Goal: Task Accomplishment & Management: Use online tool/utility

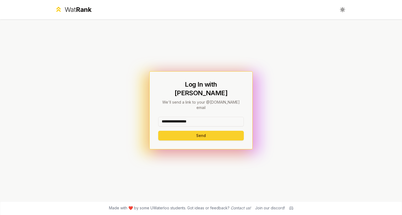
click at [185, 131] on button "Send" at bounding box center [201, 136] width 86 height 10
type input "*****"
click at [158, 131] on button "Send" at bounding box center [201, 136] width 86 height 10
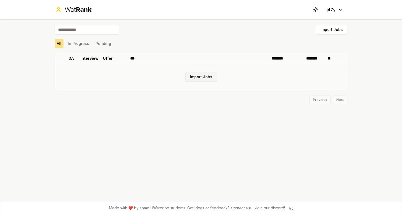
click at [194, 79] on button "Import Jobs" at bounding box center [202, 77] width 32 height 10
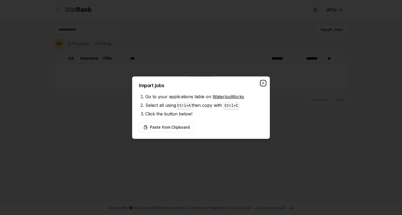
click at [263, 85] on icon "button" at bounding box center [263, 83] width 4 height 4
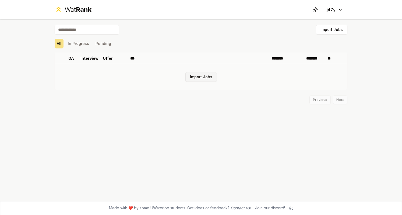
click at [198, 79] on button "Import Jobs" at bounding box center [202, 77] width 32 height 10
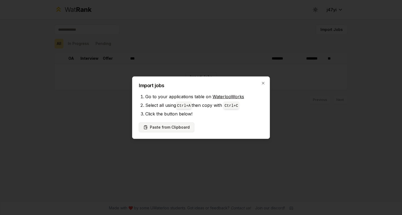
click at [167, 127] on button "Paste from Clipboard" at bounding box center [166, 128] width 55 height 10
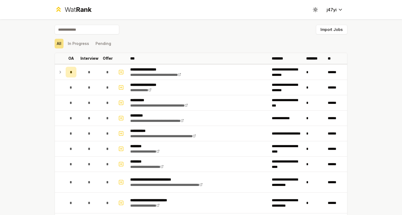
scroll to position [0, 0]
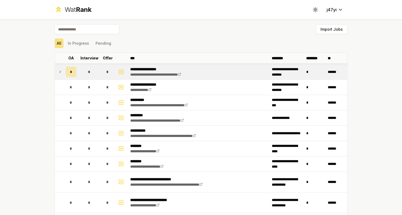
click at [60, 73] on icon at bounding box center [60, 72] width 4 height 6
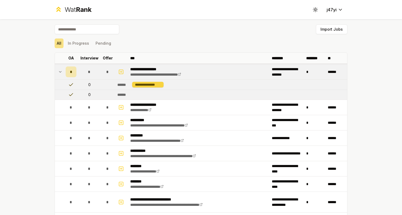
click at [148, 85] on div "**********" at bounding box center [148, 85] width 32 height 6
click at [58, 72] on icon at bounding box center [60, 72] width 4 height 6
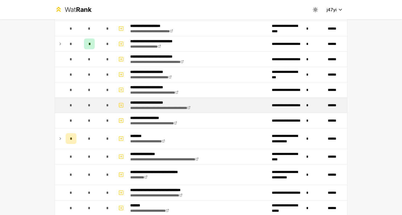
scroll to position [250, 0]
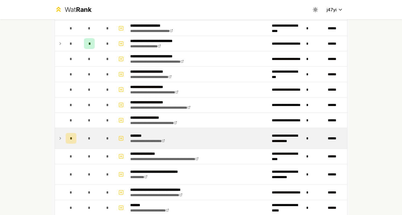
click at [67, 135] on div "*" at bounding box center [71, 138] width 11 height 11
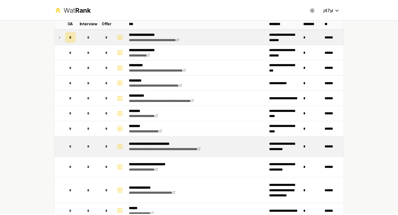
scroll to position [0, 0]
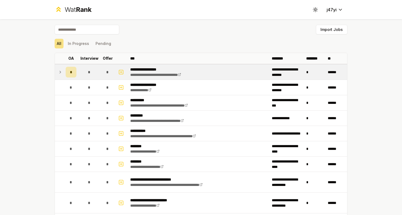
click at [88, 72] on span "*" at bounding box center [89, 71] width 2 height 5
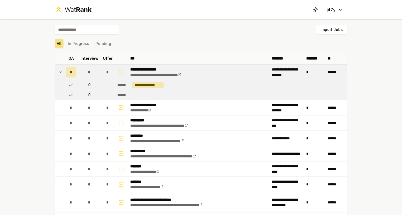
click at [88, 72] on span "*" at bounding box center [89, 71] width 2 height 5
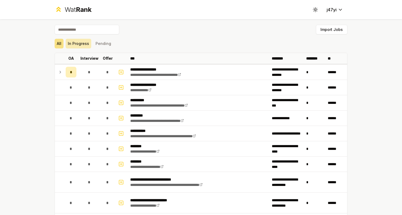
click at [73, 47] on button "In Progress" at bounding box center [79, 44] width 26 height 10
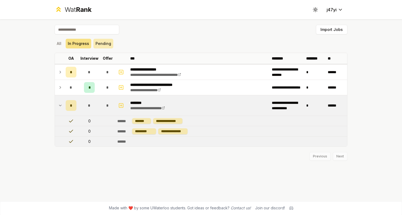
click at [106, 47] on button "Pending" at bounding box center [103, 44] width 20 height 10
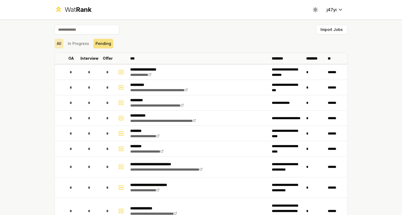
click at [55, 42] on button "All" at bounding box center [59, 44] width 9 height 10
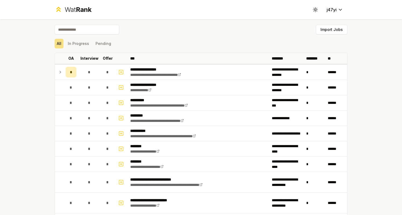
click at [73, 9] on div "Wat Rank" at bounding box center [78, 9] width 27 height 9
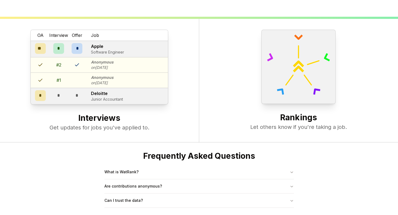
scroll to position [206, 0]
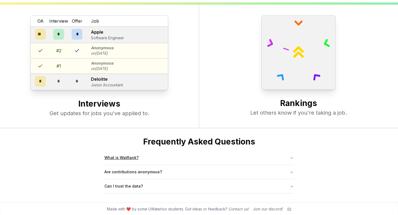
click at [117, 163] on button "What is WatRank?" at bounding box center [199, 158] width 190 height 14
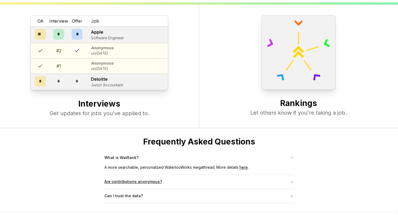
click at [149, 182] on button "Are contributions anonymous?" at bounding box center [199, 182] width 190 height 14
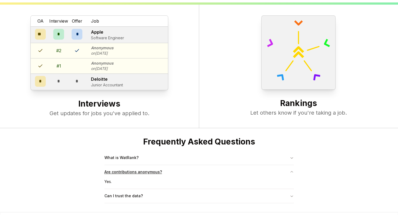
scroll to position [216, 0]
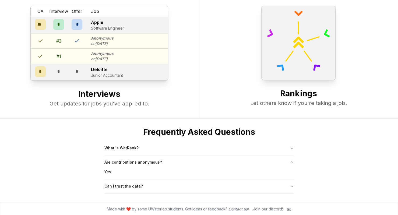
click at [142, 191] on button "Can I trust the data?" at bounding box center [199, 186] width 190 height 14
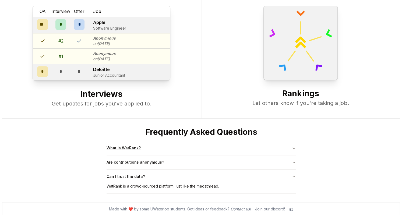
scroll to position [0, 0]
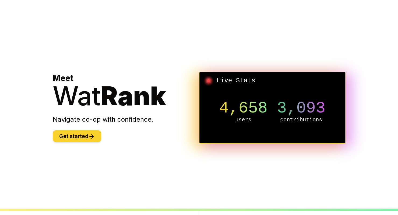
click at [68, 135] on button "Get started" at bounding box center [77, 136] width 48 height 12
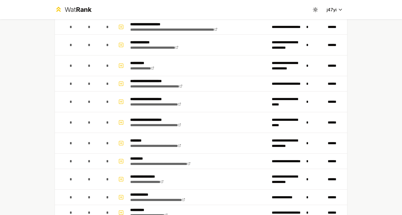
scroll to position [655, 0]
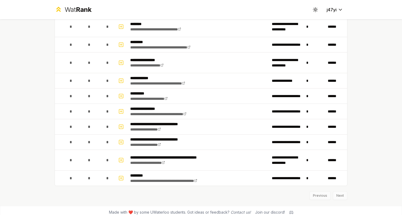
click at [338, 191] on div "Previous Next" at bounding box center [201, 193] width 293 height 14
click at [321, 191] on div "Previous Next" at bounding box center [201, 193] width 293 height 14
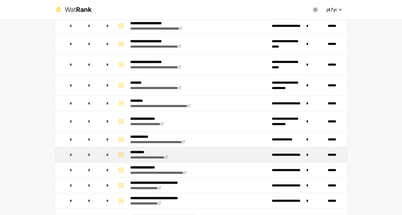
scroll to position [596, 0]
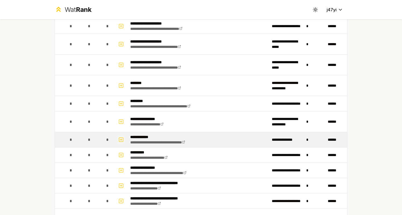
click at [117, 139] on button "button" at bounding box center [121, 139] width 8 height 9
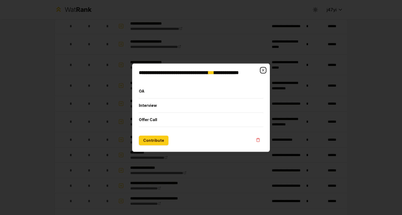
click at [263, 69] on icon "button" at bounding box center [263, 70] width 4 height 4
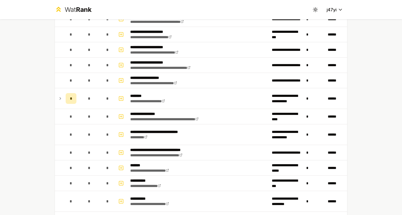
scroll to position [268, 0]
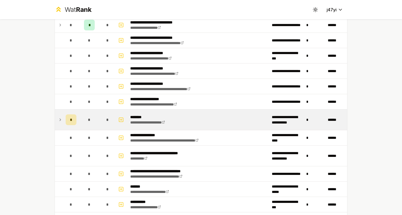
click at [58, 120] on icon at bounding box center [60, 120] width 4 height 6
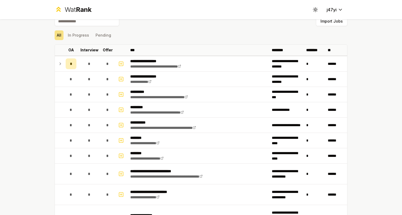
scroll to position [0, 0]
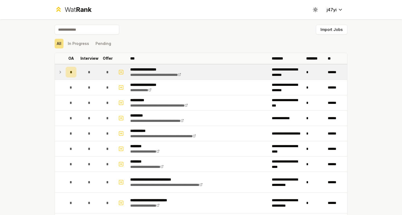
click at [71, 74] on div "*" at bounding box center [71, 72] width 11 height 11
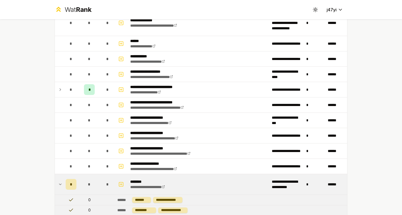
scroll to position [224, 0]
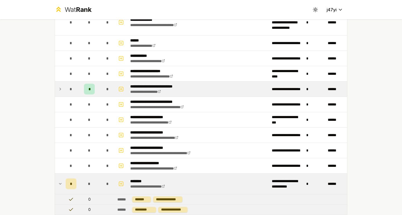
click at [90, 86] on div "*" at bounding box center [89, 89] width 11 height 11
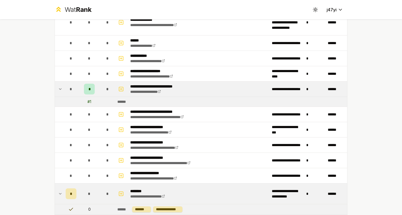
click at [59, 86] on icon at bounding box center [60, 89] width 4 height 6
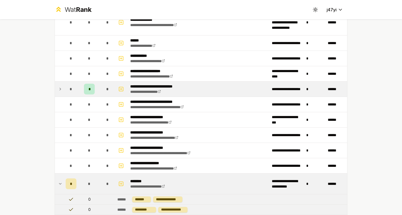
click at [59, 86] on icon at bounding box center [60, 89] width 4 height 6
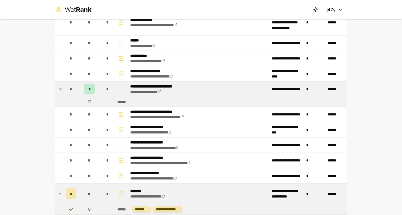
click at [88, 99] on div "# 1" at bounding box center [90, 101] width 4 height 5
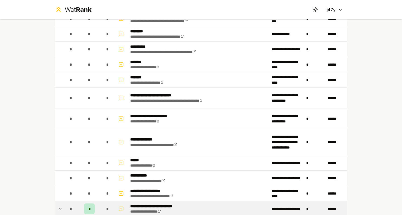
scroll to position [405, 0]
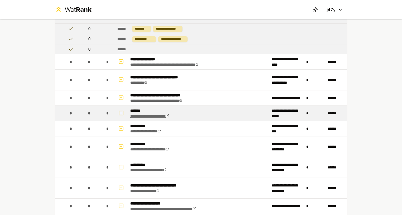
click at [169, 114] on link "**********" at bounding box center [149, 116] width 39 height 4
